Goal: Task Accomplishment & Management: Manage account settings

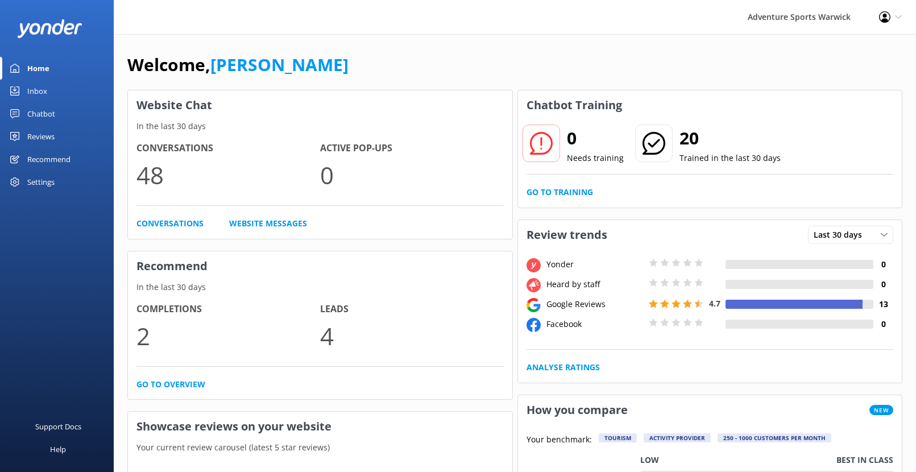
scroll to position [2, 0]
click at [42, 138] on div "Reviews" at bounding box center [40, 136] width 27 height 23
